Goal: Obtain resource: Download file/media

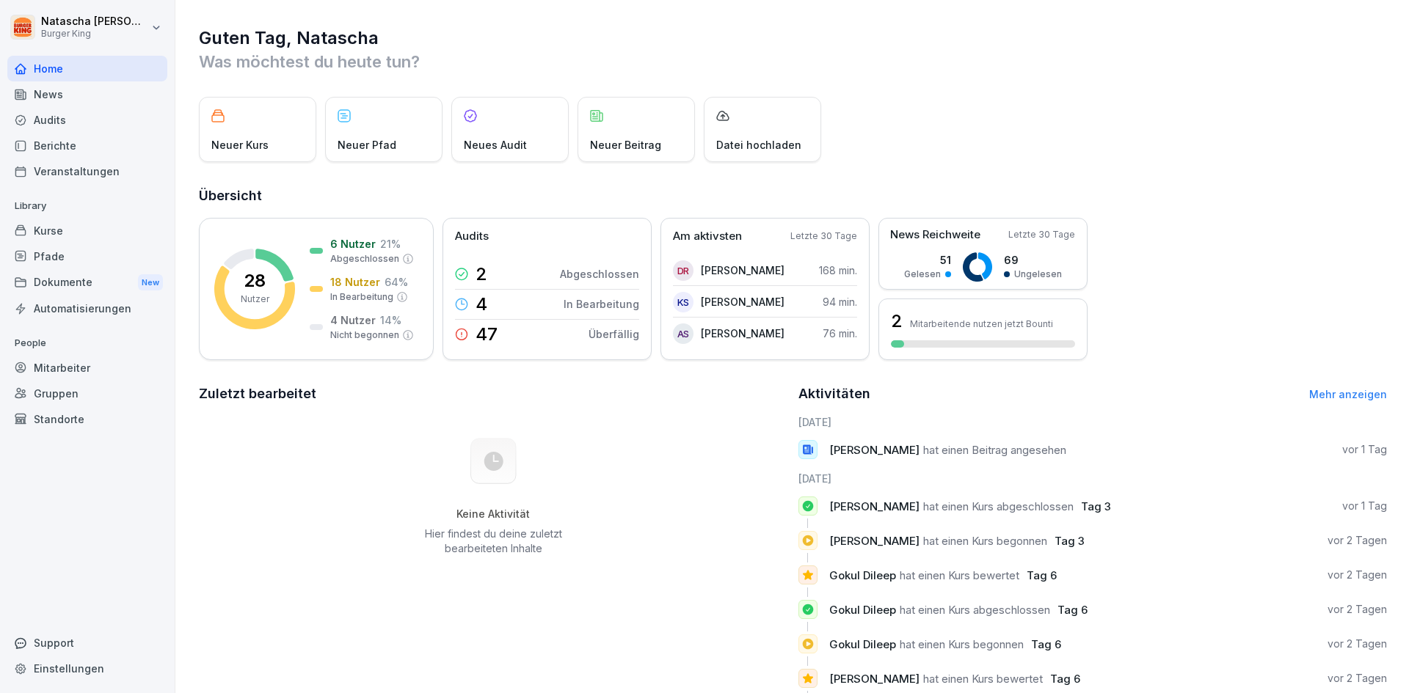
click at [67, 282] on div "Dokumente New" at bounding box center [87, 282] width 160 height 27
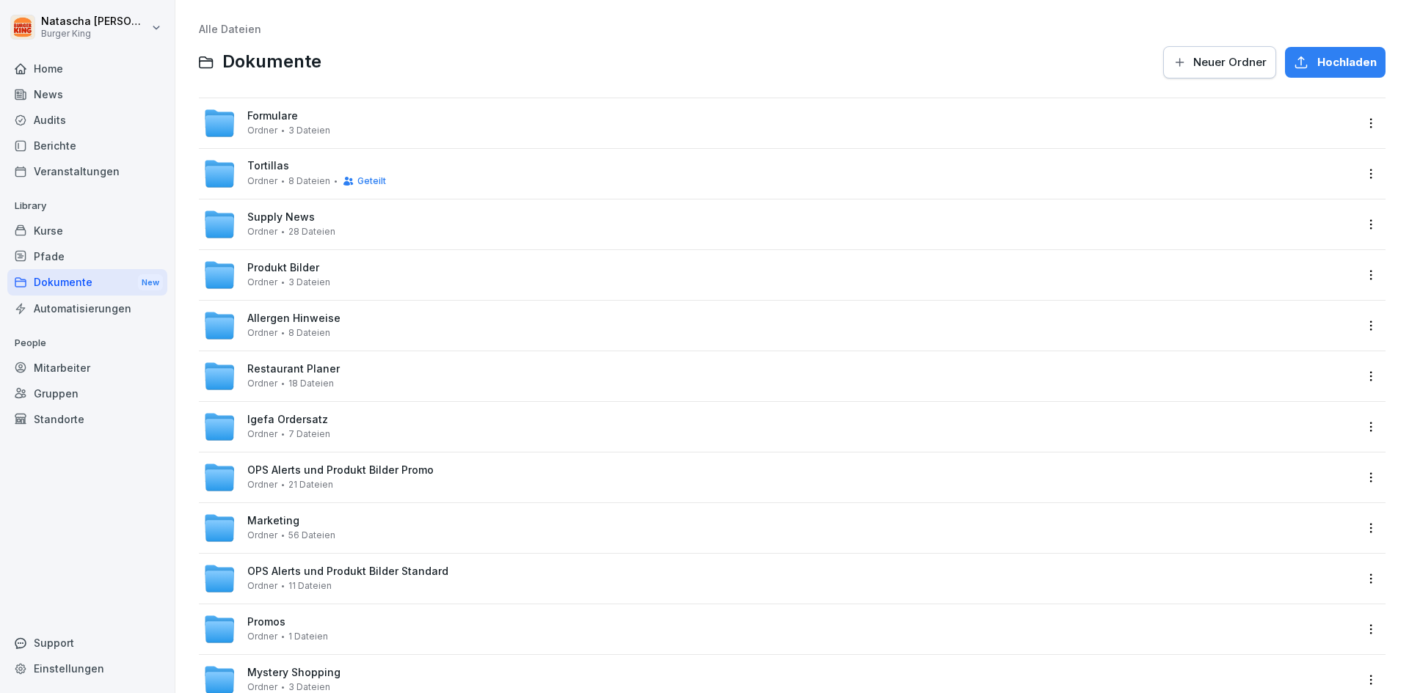
click at [310, 123] on div "Formulare Ordner 3 Dateien" at bounding box center [288, 123] width 83 height 26
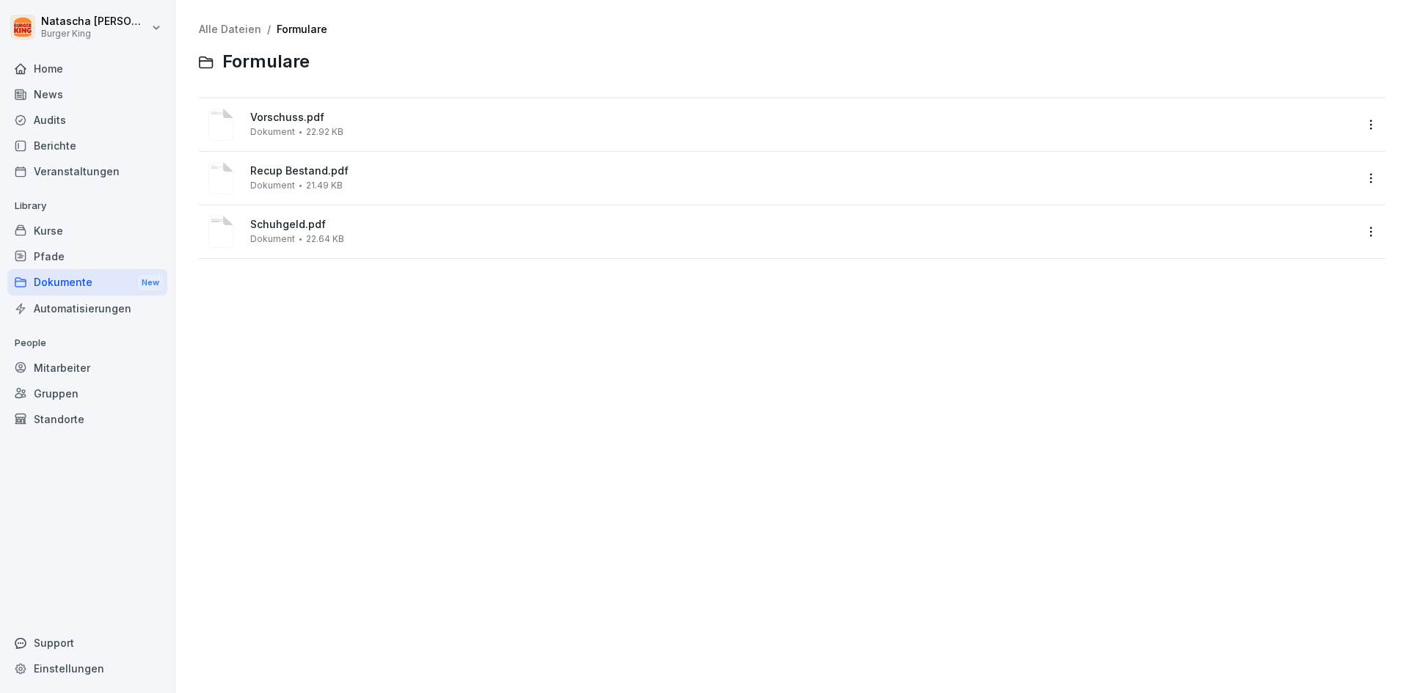
click at [310, 237] on span "22.64 KB" at bounding box center [325, 239] width 38 height 10
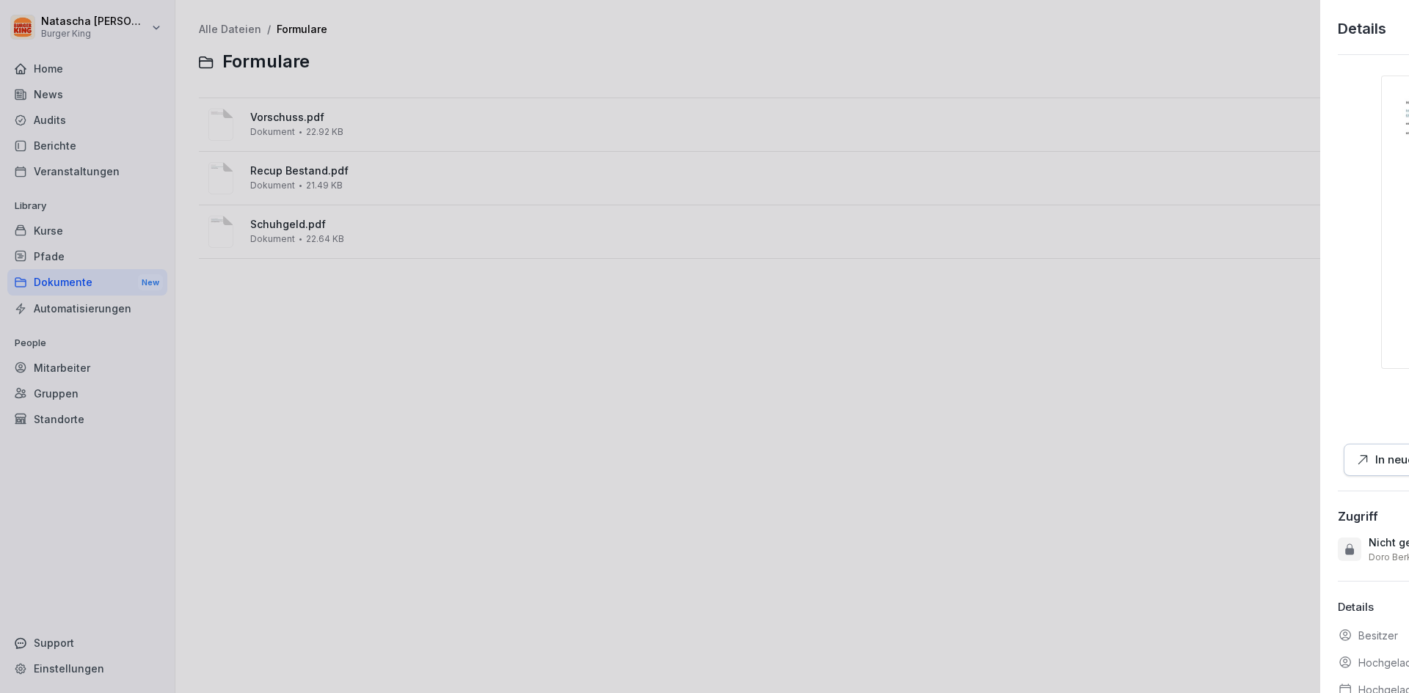
click at [310, 237] on div at bounding box center [704, 346] width 1409 height 693
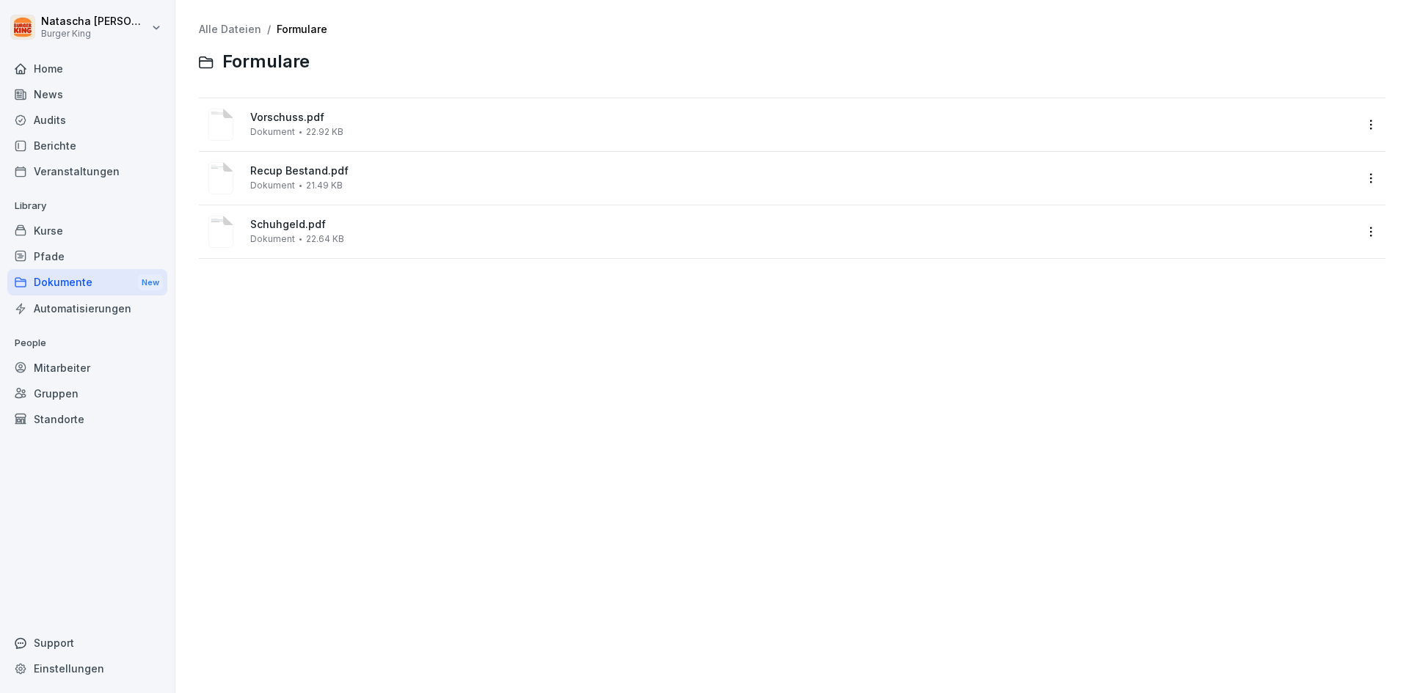
click at [268, 226] on span "Schuhgeld.pdf" at bounding box center [802, 225] width 1104 height 12
click at [211, 225] on image at bounding box center [220, 232] width 25 height 32
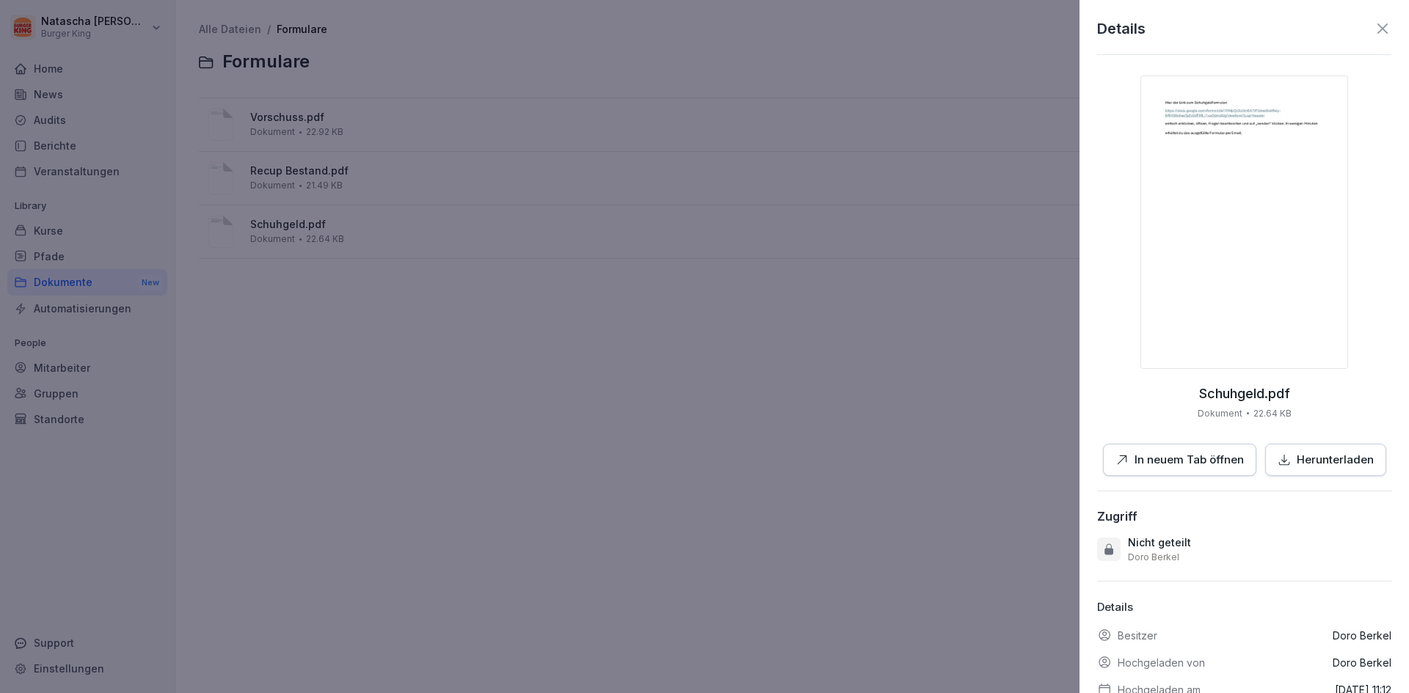
click at [1196, 112] on img at bounding box center [1244, 222] width 208 height 293
